Goal: Check status: Check status

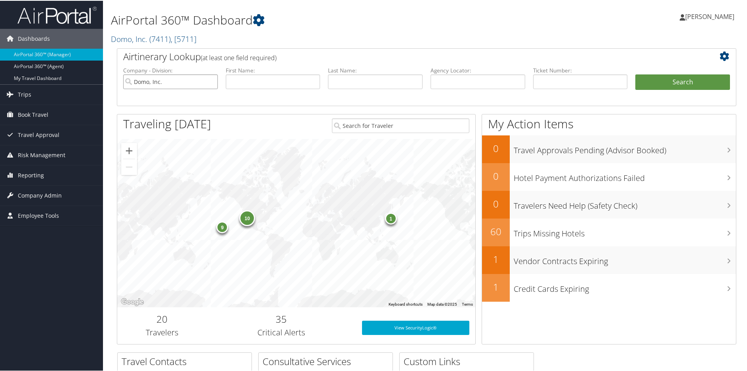
click at [209, 81] on input "Domo, Inc." at bounding box center [170, 81] width 95 height 15
click at [452, 87] on input "text" at bounding box center [478, 81] width 95 height 15
paste input "DPJXW0"
type input "DPJXW0"
click at [662, 79] on button "Search" at bounding box center [683, 82] width 95 height 16
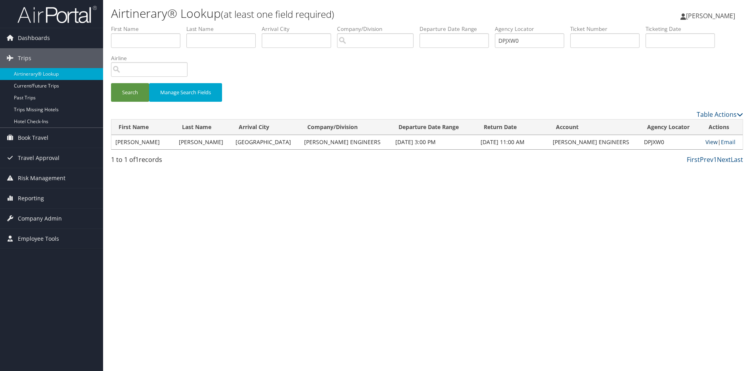
click at [705, 141] on link "View" at bounding box center [711, 142] width 12 height 8
drag, startPoint x: 543, startPoint y: 40, endPoint x: 463, endPoint y: 32, distance: 80.8
click at [463, 25] on ul "First Name Last Name Departure City Arrival City Company/Division Airport/City …" at bounding box center [427, 25] width 632 height 0
paste input "K14M"
click at [133, 92] on button "Search" at bounding box center [130, 92] width 38 height 19
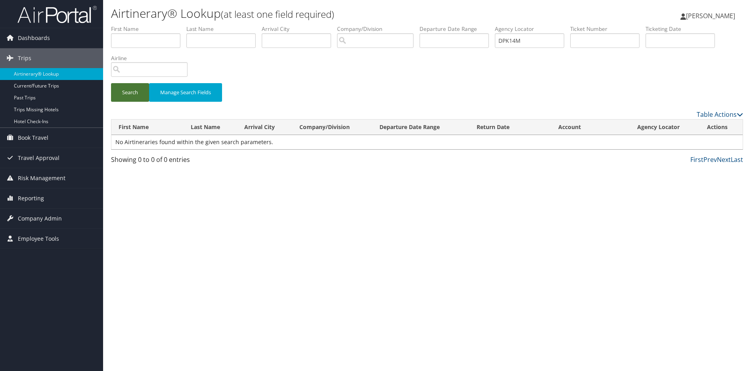
click at [131, 85] on button "Search" at bounding box center [130, 92] width 38 height 19
click at [556, 40] on input "DPK14M" at bounding box center [529, 40] width 69 height 15
click at [557, 71] on div "Search Manage Search Fields" at bounding box center [427, 67] width 644 height 85
click at [216, 71] on div "Search Manage Search Fields" at bounding box center [427, 67] width 644 height 85
click at [130, 94] on button "Search" at bounding box center [130, 92] width 38 height 19
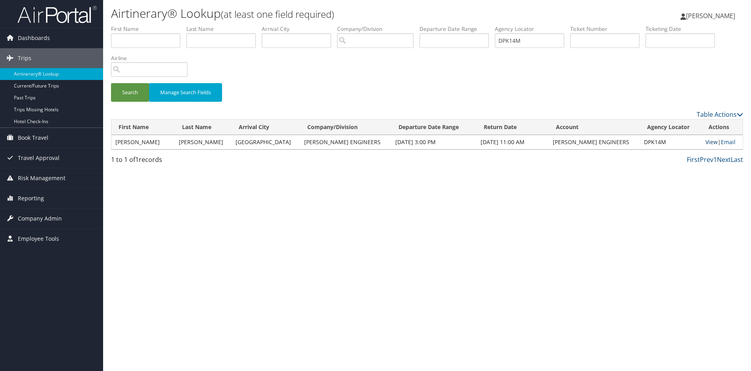
click at [705, 141] on link "View" at bounding box center [711, 142] width 12 height 8
drag, startPoint x: 545, startPoint y: 40, endPoint x: 467, endPoint y: 39, distance: 78.1
click at [469, 25] on ul "First Name Last Name Departure City Arrival City Company/Division Airport/City …" at bounding box center [427, 25] width 632 height 0
paste input "JZ2Y"
type input "DPJZ2Y"
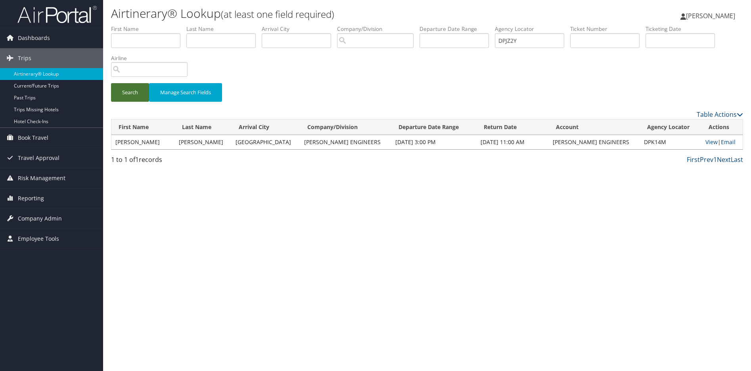
click at [130, 94] on button "Search" at bounding box center [130, 92] width 38 height 19
click at [705, 141] on link "View" at bounding box center [711, 142] width 12 height 8
click at [389, 217] on div "Airtinerary® Lookup (at least one field required) Sharonica Roby Sharonica Roby…" at bounding box center [427, 185] width 648 height 371
click at [419, 80] on div "Search Manage Search Fields" at bounding box center [427, 67] width 644 height 85
drag, startPoint x: 537, startPoint y: 40, endPoint x: 455, endPoint y: 35, distance: 81.8
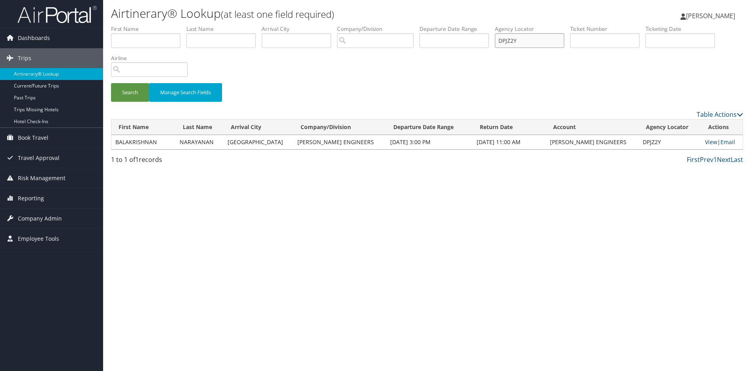
click at [455, 25] on ul "First Name Last Name Departure City Arrival City Company/Division Airport/City …" at bounding box center [427, 25] width 632 height 0
click at [424, 237] on div "Airtinerary® Lookup (at least one field required) Sharonica Roby Sharonica Roby…" at bounding box center [427, 185] width 648 height 371
click at [363, 63] on div "Search Manage Search Fields" at bounding box center [427, 67] width 644 height 85
click at [573, 240] on div "Airtinerary® Lookup (at least one field required) Sharonica Roby Sharonica Roby…" at bounding box center [427, 185] width 648 height 371
click at [321, 205] on div "Airtinerary® Lookup (at least one field required) Sharonica Roby Sharonica Roby…" at bounding box center [427, 185] width 648 height 371
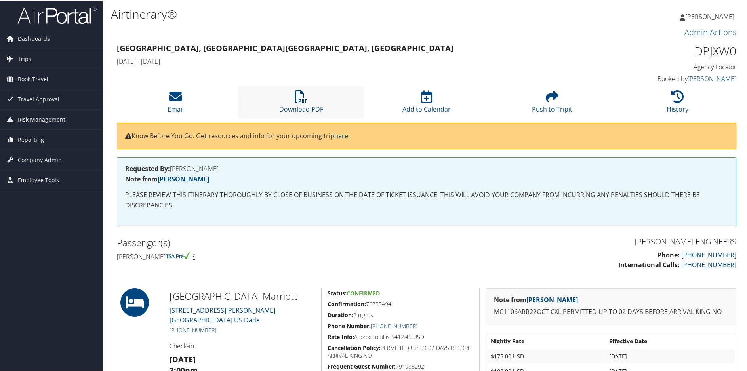
click at [300, 97] on icon at bounding box center [301, 96] width 13 height 13
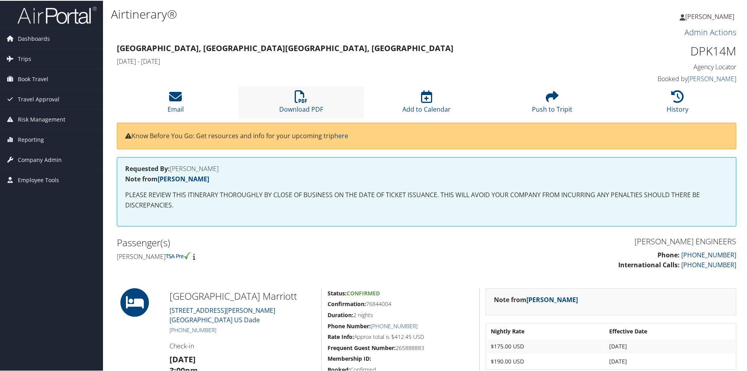
click at [293, 96] on li "Download PDF" at bounding box center [302, 102] width 126 height 32
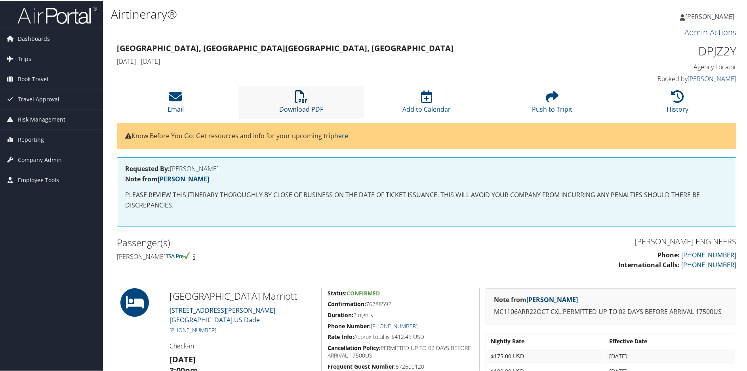
click at [302, 97] on icon at bounding box center [301, 96] width 13 height 13
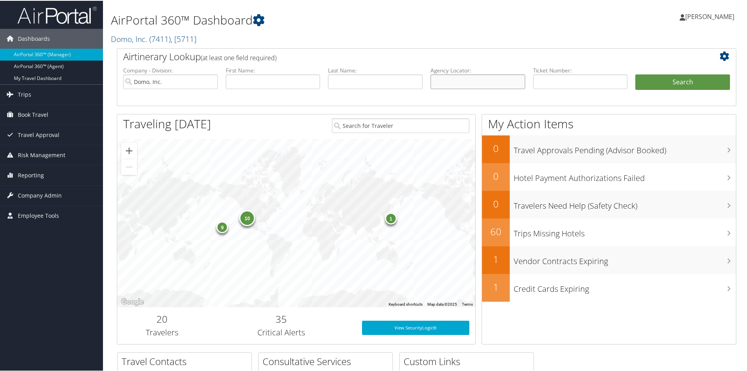
click at [479, 83] on input "text" at bounding box center [478, 81] width 95 height 15
paste input "DPJZQ6/"
type input "DPJZQ6"
click at [669, 80] on button "Search" at bounding box center [683, 82] width 95 height 16
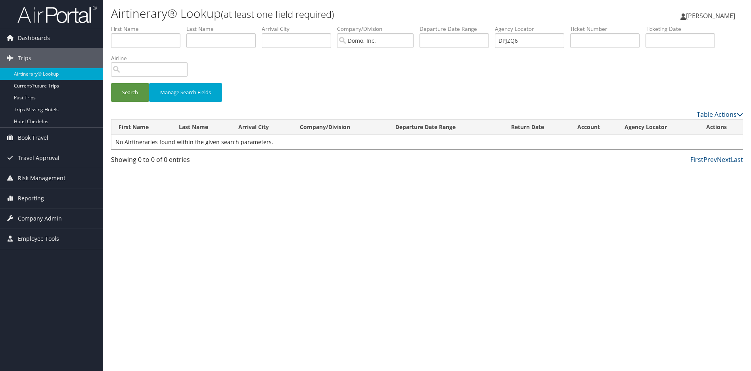
click at [378, 93] on div "Search Manage Search Fields" at bounding box center [427, 96] width 644 height 27
click at [413, 41] on input "Domo, Inc." at bounding box center [375, 40] width 76 height 15
click at [125, 91] on button "Search" at bounding box center [130, 92] width 38 height 19
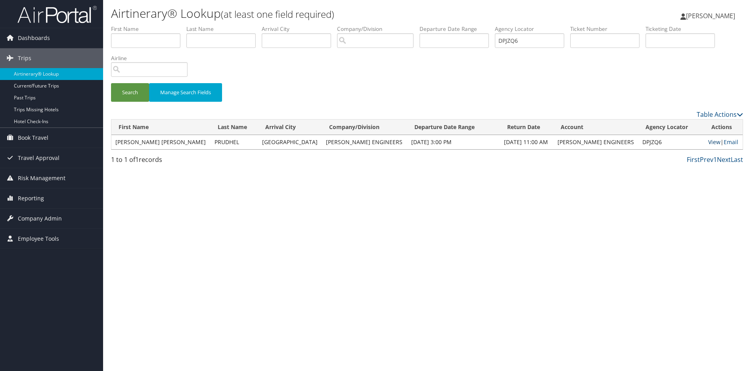
click at [708, 141] on link "View" at bounding box center [714, 142] width 12 height 8
click at [349, 92] on div "Search Manage Search Fields" at bounding box center [427, 96] width 644 height 27
drag, startPoint x: 549, startPoint y: 40, endPoint x: 426, endPoint y: 31, distance: 124.0
click at [428, 25] on ul "First Name Last Name Departure City Arrival City Company/Division Airport/City …" at bounding box center [427, 25] width 632 height 0
paste input "K0D0"
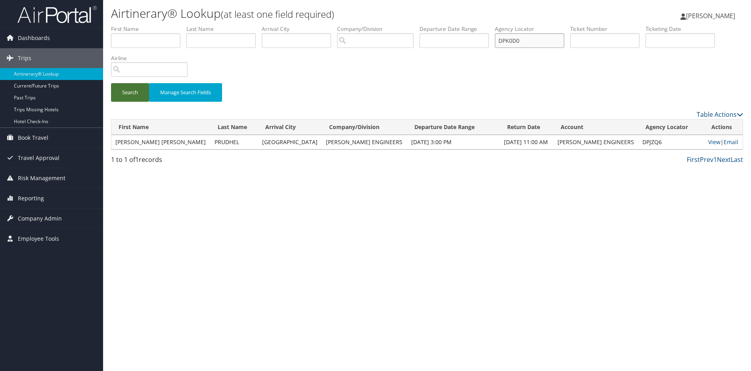
type input "DPK0D0"
click at [129, 91] on button "Search" at bounding box center [130, 92] width 38 height 19
click at [708, 142] on link "View" at bounding box center [714, 142] width 12 height 8
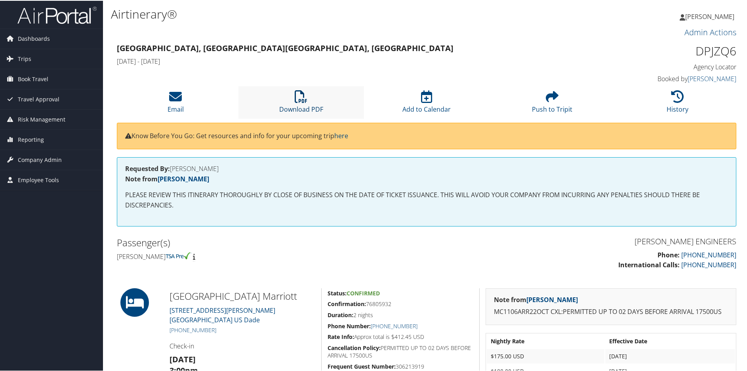
click at [300, 95] on icon at bounding box center [301, 96] width 13 height 13
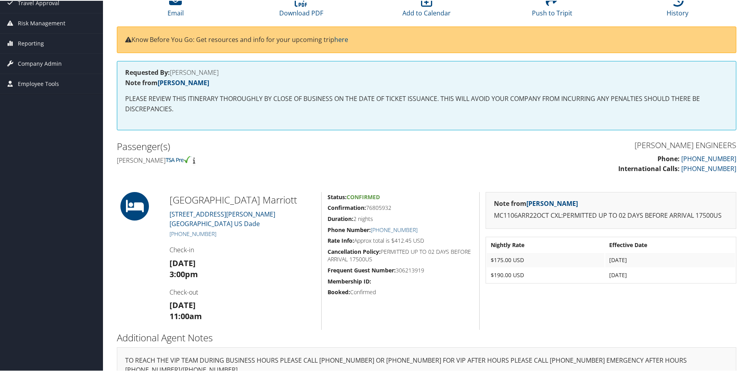
scroll to position [119, 0]
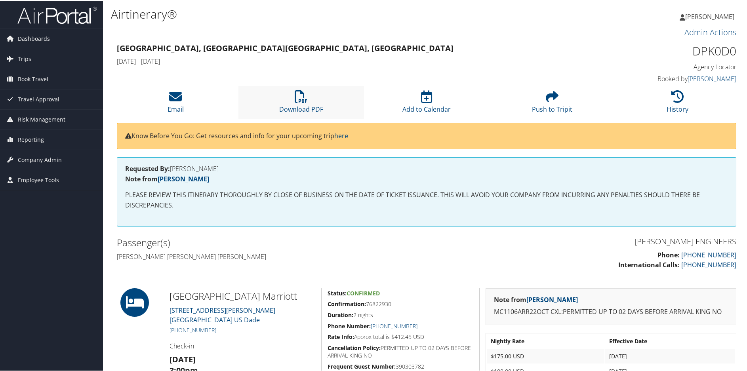
click at [287, 101] on li "Download PDF" at bounding box center [302, 102] width 126 height 32
